Goal: Find specific page/section: Find specific page/section

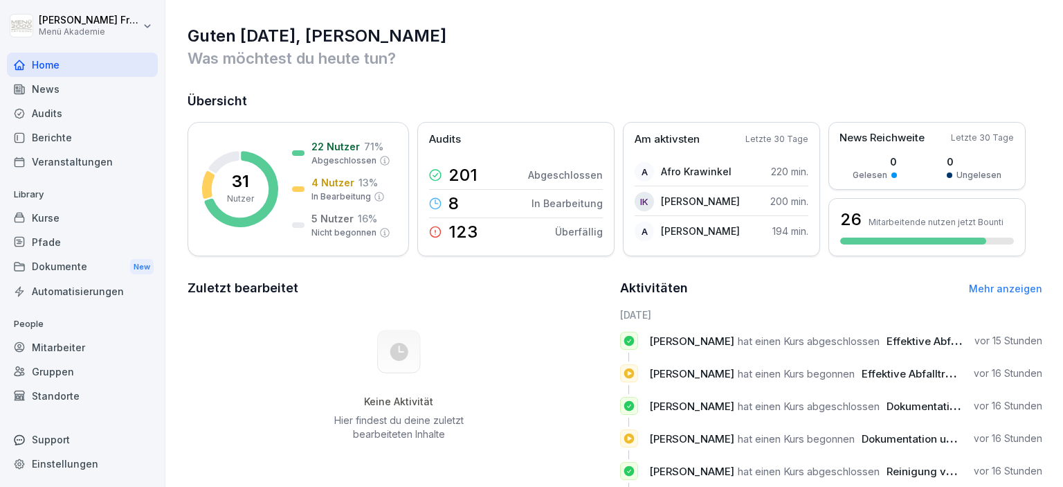
click at [73, 144] on div "Berichte" at bounding box center [82, 137] width 151 height 24
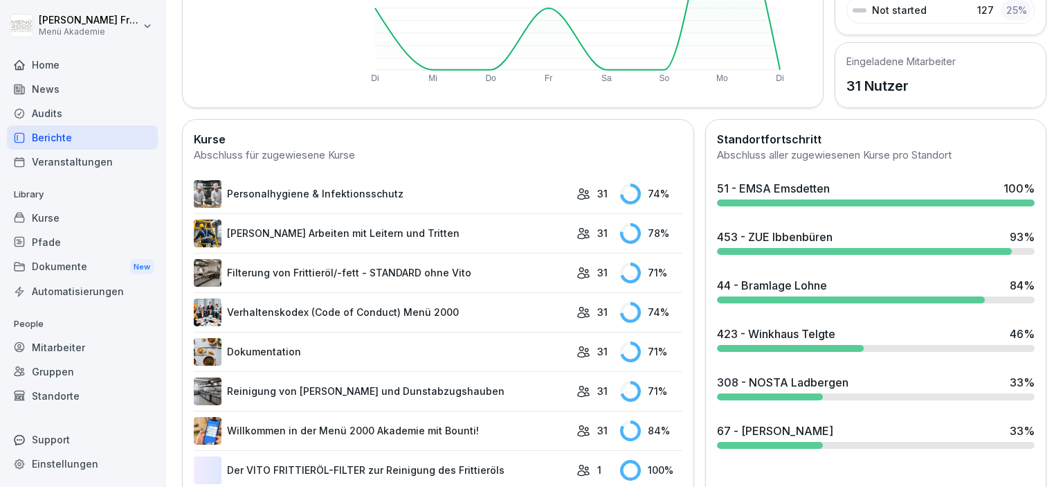
scroll to position [318, 0]
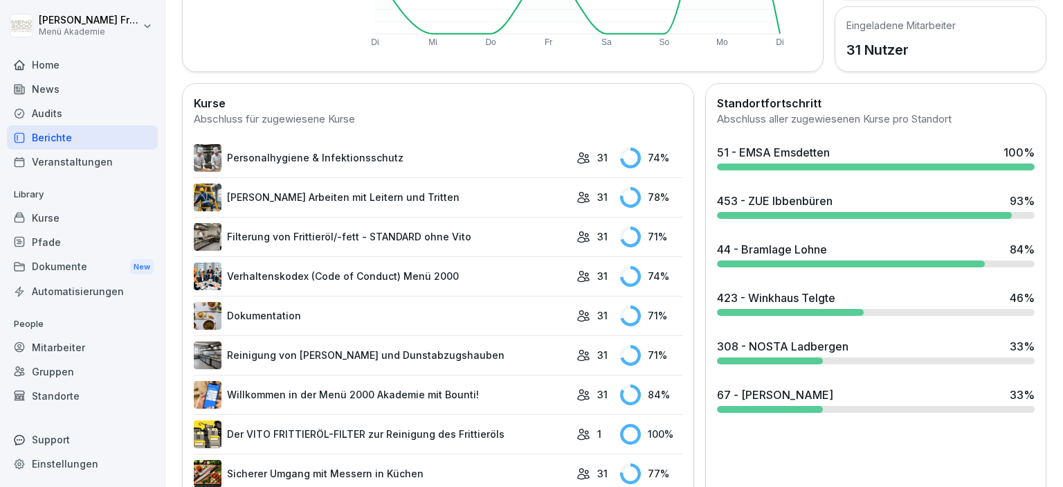
click at [789, 204] on div "453 - ZUE Ibbenbüren" at bounding box center [775, 200] width 116 height 17
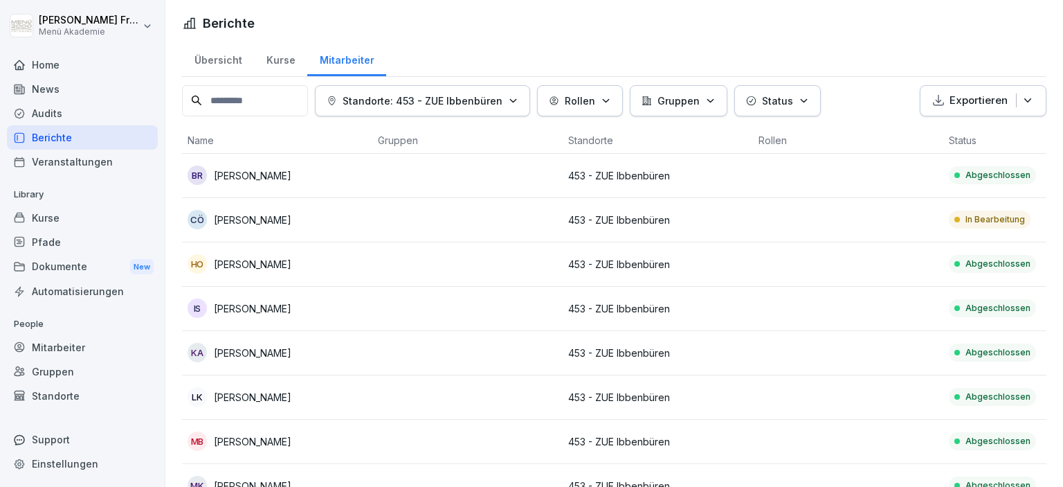
click at [71, 136] on div "Berichte" at bounding box center [82, 137] width 151 height 24
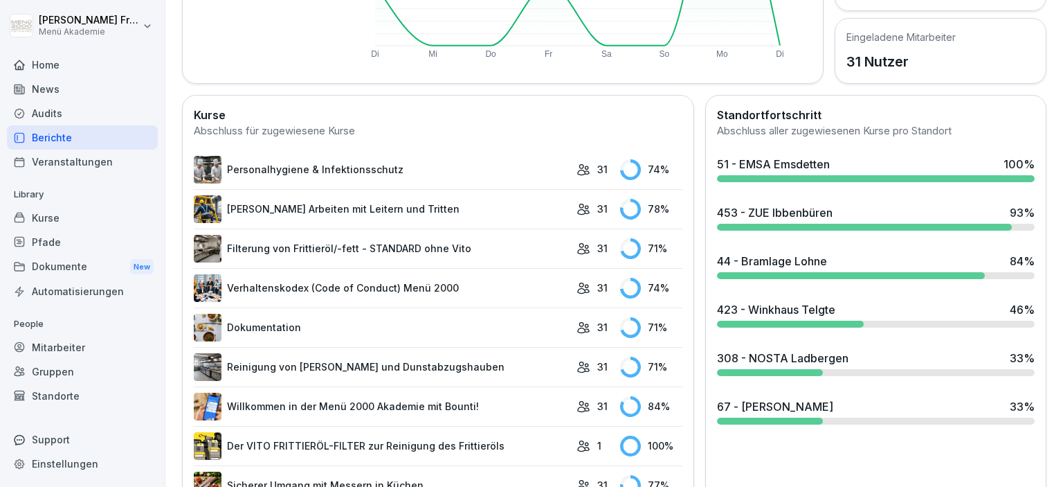
scroll to position [318, 0]
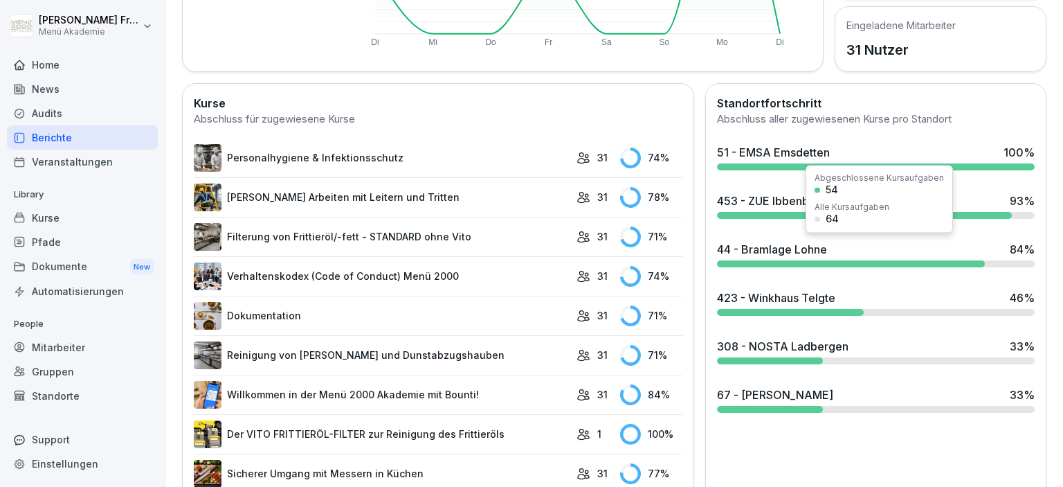
click at [837, 262] on div at bounding box center [851, 263] width 268 height 7
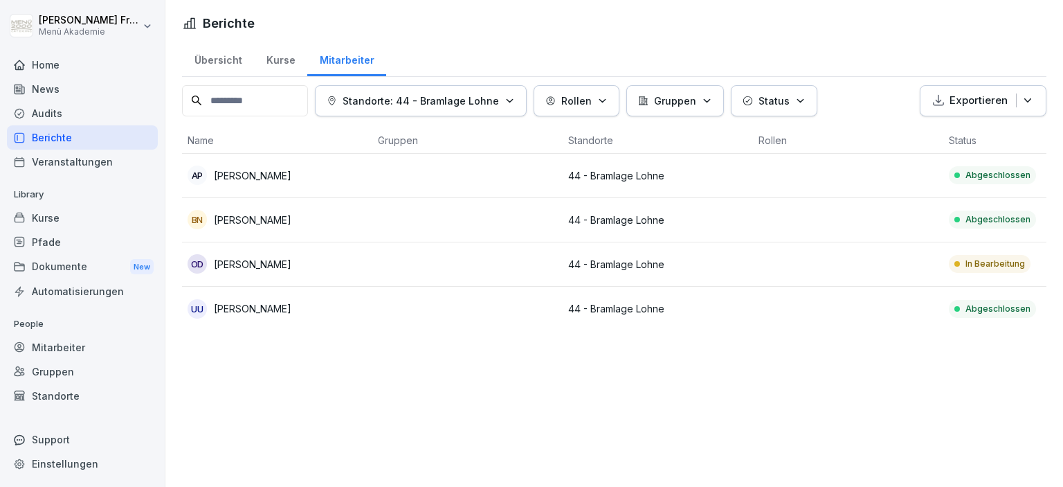
click at [69, 137] on div "Berichte" at bounding box center [82, 137] width 151 height 24
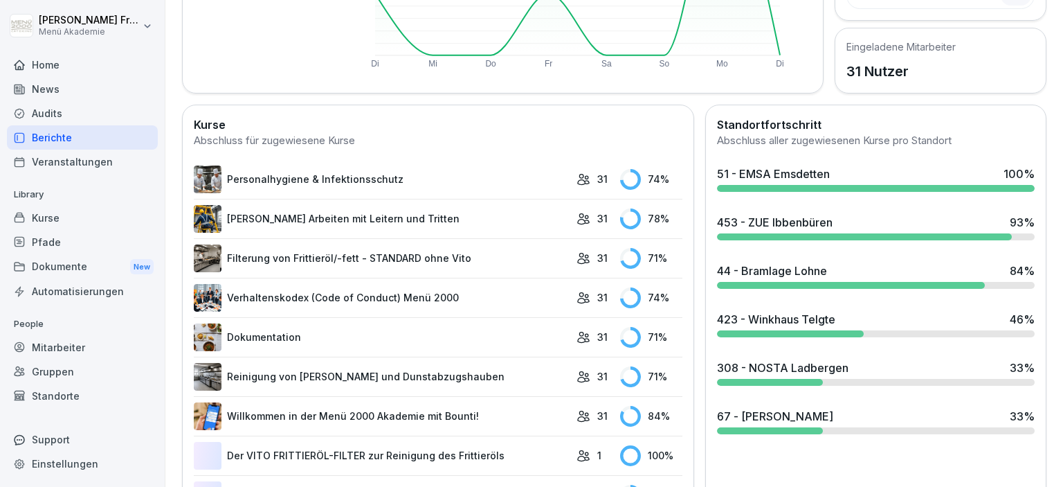
scroll to position [318, 0]
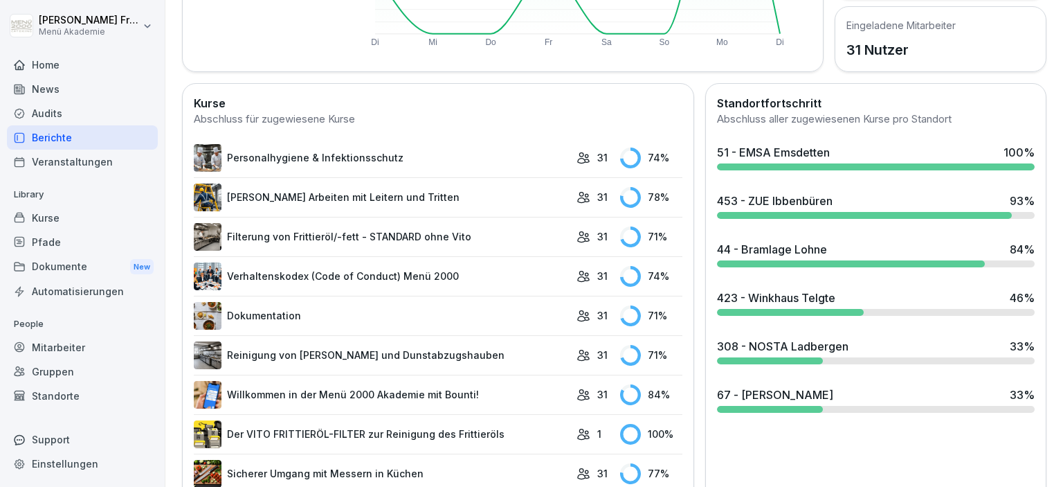
click at [781, 300] on div "423 - Winkhaus Telgte" at bounding box center [776, 297] width 118 height 17
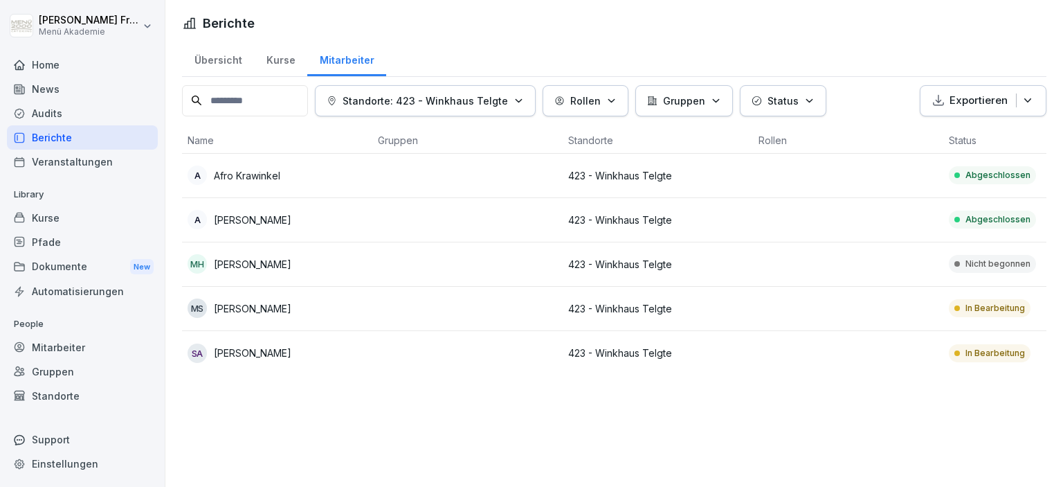
click at [48, 137] on div "Berichte" at bounding box center [82, 137] width 151 height 24
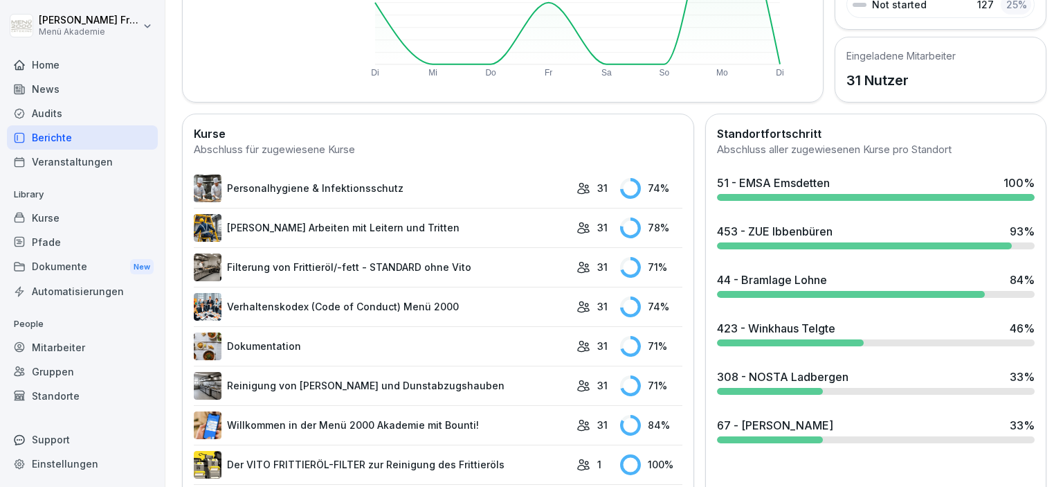
scroll to position [318, 0]
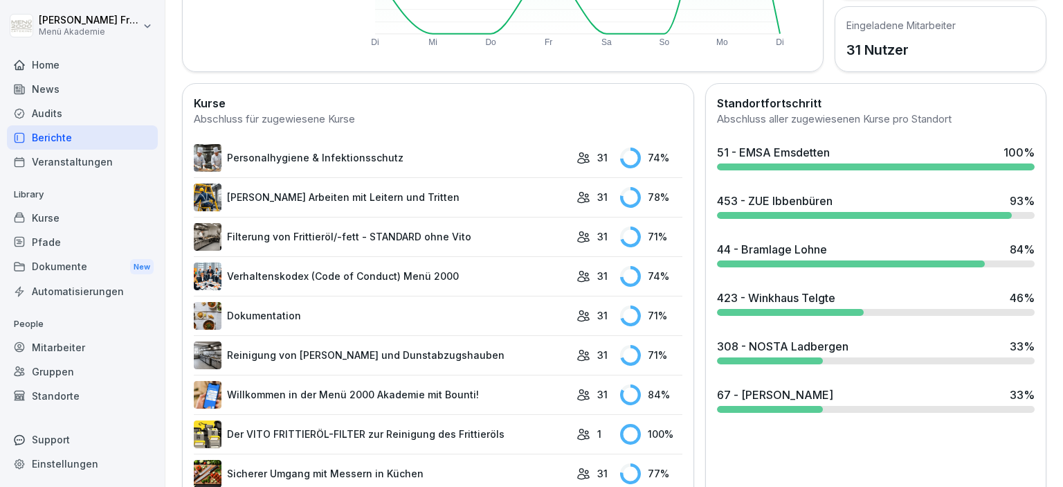
click at [774, 347] on div "308 - NOSTA Ladbergen" at bounding box center [783, 346] width 132 height 17
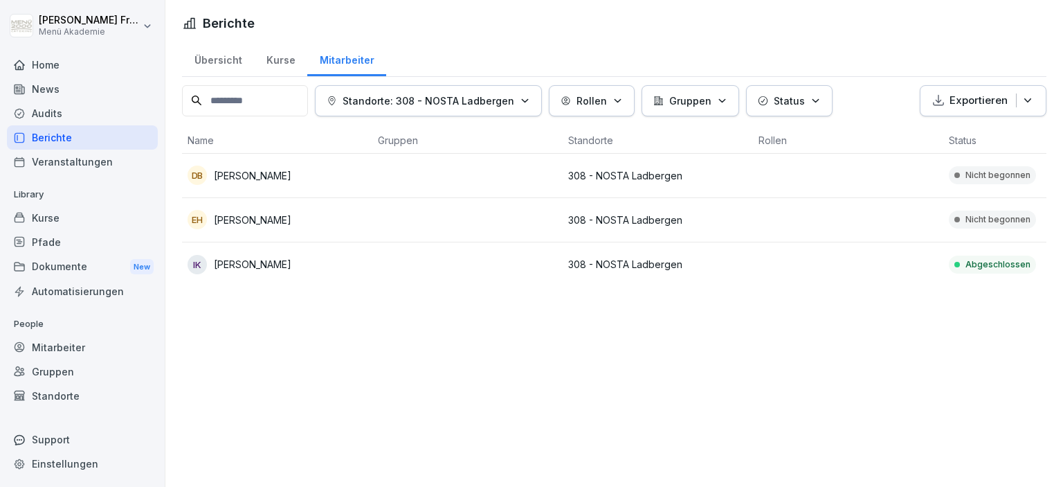
click at [55, 138] on div "Berichte" at bounding box center [82, 137] width 151 height 24
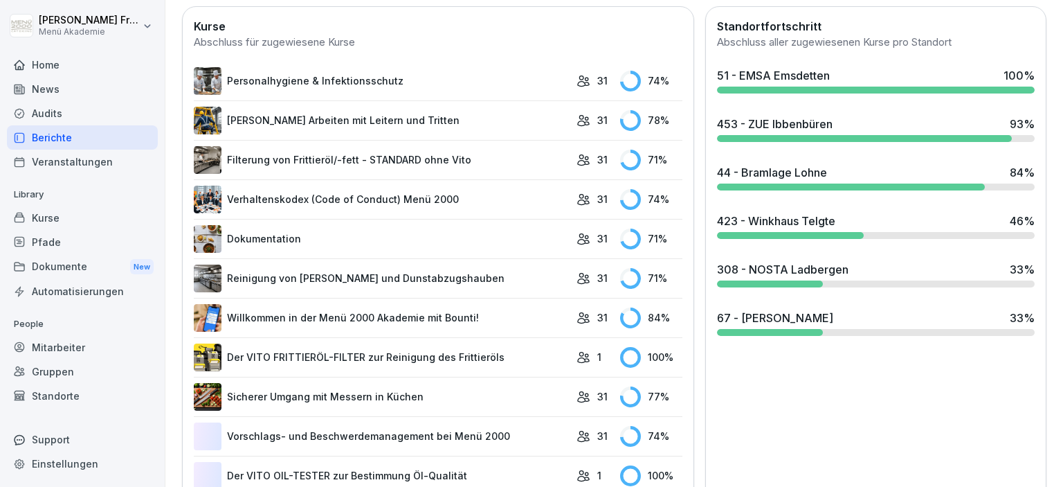
scroll to position [399, 0]
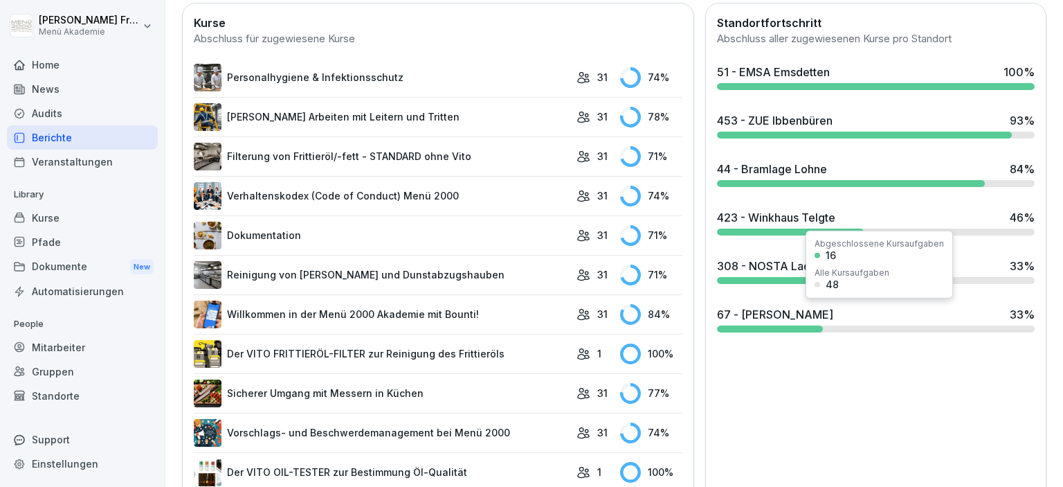
click at [773, 313] on div "67 - [PERSON_NAME]" at bounding box center [775, 314] width 116 height 17
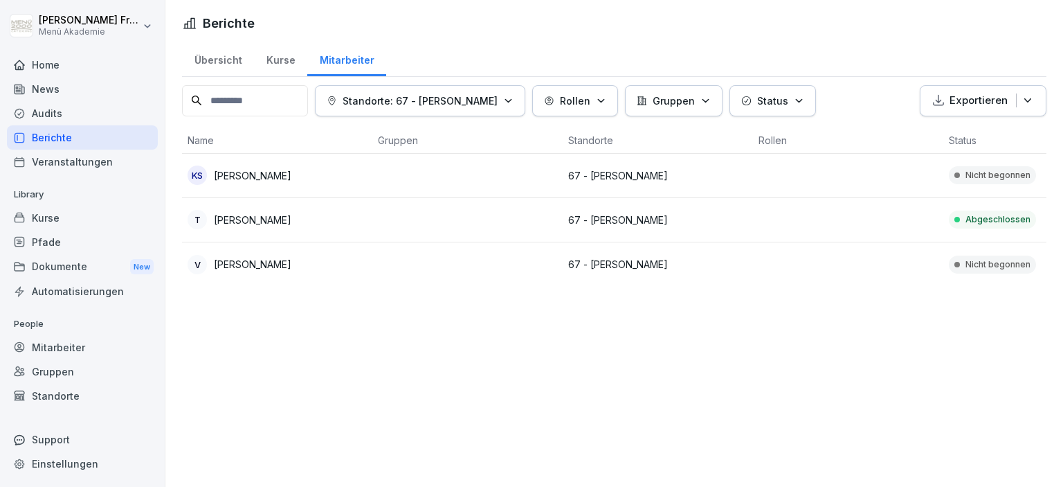
click at [51, 137] on div "Berichte" at bounding box center [82, 137] width 151 height 24
